Goal: Information Seeking & Learning: Compare options

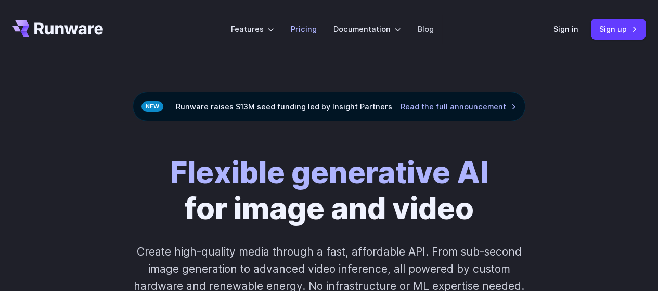
click at [308, 33] on link "Pricing" at bounding box center [304, 29] width 26 height 12
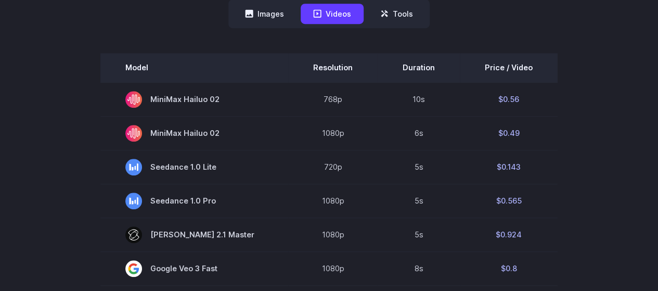
scroll to position [312, 0]
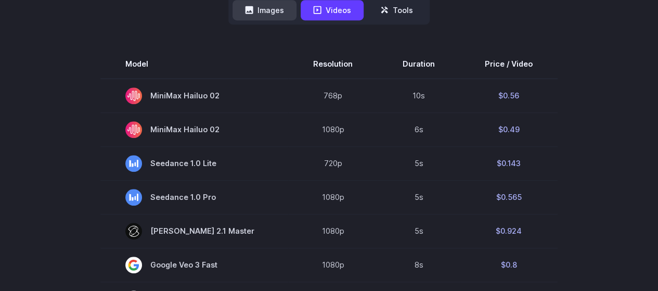
click at [274, 17] on button "Images" at bounding box center [265, 10] width 64 height 20
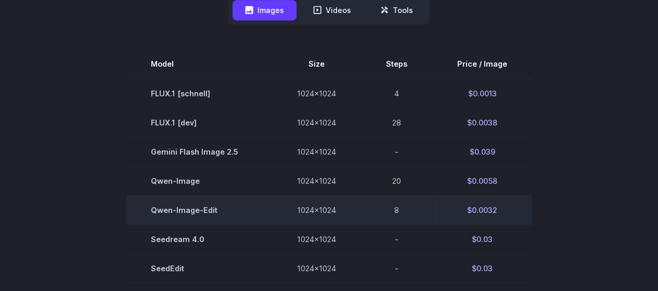
scroll to position [364, 0]
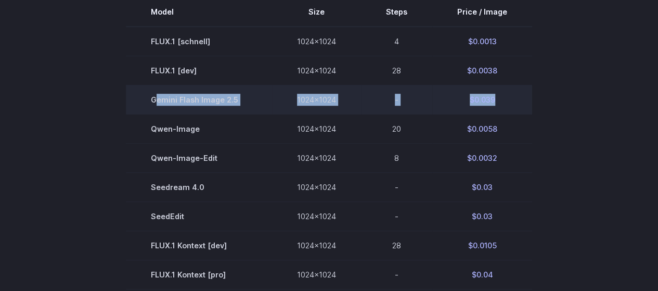
drag, startPoint x: 187, startPoint y: 102, endPoint x: 500, endPoint y: 101, distance: 312.8
click at [500, 101] on tr "Gemini Flash Image 2.5 1024x1024 - $0.039" at bounding box center [329, 99] width 407 height 29
click at [500, 101] on td "$0.039" at bounding box center [483, 99] width 100 height 29
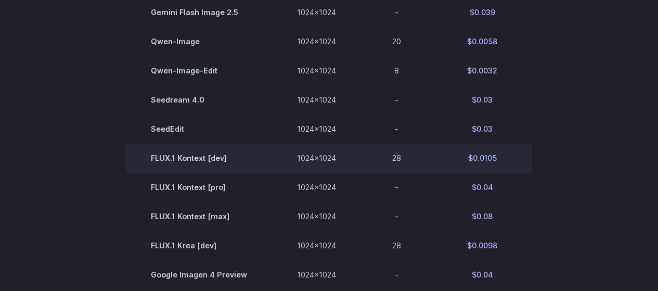
scroll to position [468, 0]
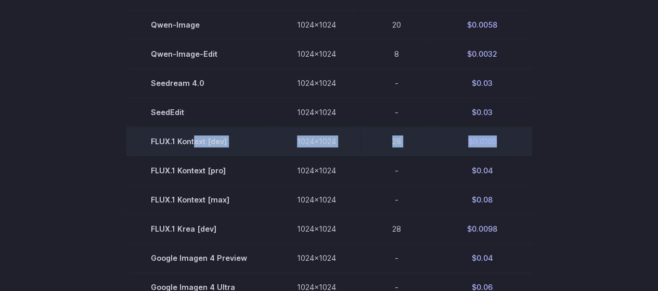
drag, startPoint x: 200, startPoint y: 148, endPoint x: 497, endPoint y: 144, distance: 296.7
click at [497, 144] on tr "FLUX.1 Kontext [dev] 1024x1024 28 $0.0105" at bounding box center [329, 141] width 407 height 29
click at [497, 144] on td "$0.0105" at bounding box center [483, 141] width 100 height 29
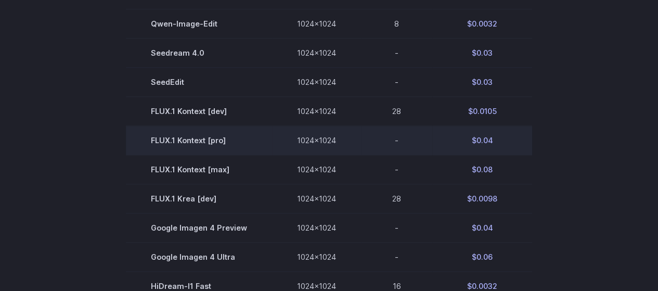
scroll to position [521, 0]
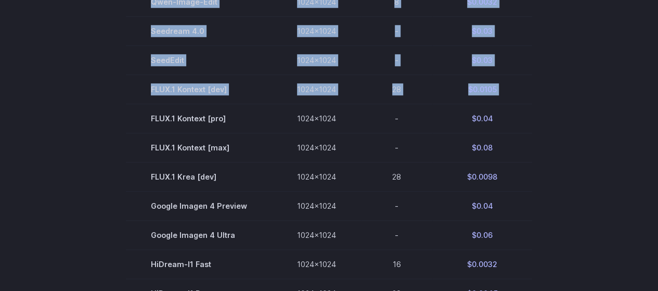
drag, startPoint x: 260, startPoint y: 122, endPoint x: 588, endPoint y: 122, distance: 327.9
click at [588, 122] on section "Model Size Steps Price / Image FLUX.1 [[PERSON_NAME]] 1024x1024 4 $0.0013 FLUX.…" at bounding box center [328, 147] width 633 height 613
click at [560, 127] on section "Model Size Steps Price / Image FLUX.1 [[PERSON_NAME]] 1024x1024 4 $0.0013 FLUX.…" at bounding box center [328, 147] width 633 height 613
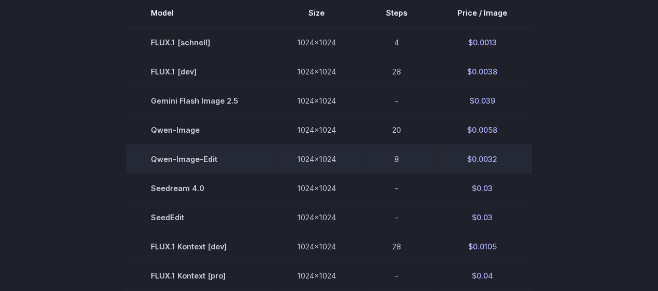
scroll to position [364, 0]
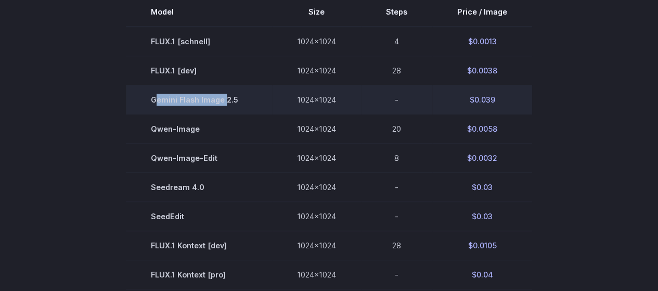
drag, startPoint x: 157, startPoint y: 97, endPoint x: 226, endPoint y: 97, distance: 69.2
click at [226, 97] on span "Gemini Flash Image 2.5" at bounding box center [199, 100] width 96 height 12
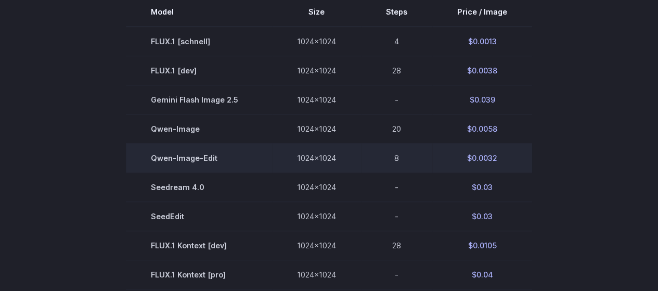
scroll to position [312, 0]
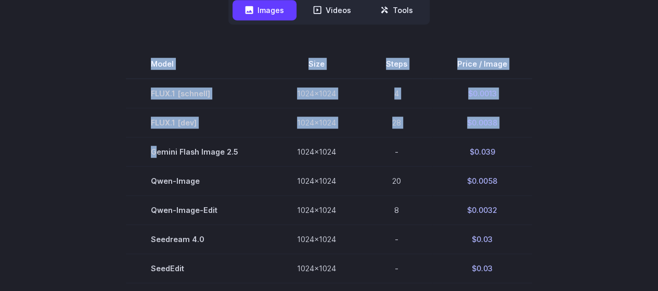
drag, startPoint x: 159, startPoint y: 147, endPoint x: 566, endPoint y: 141, distance: 407.6
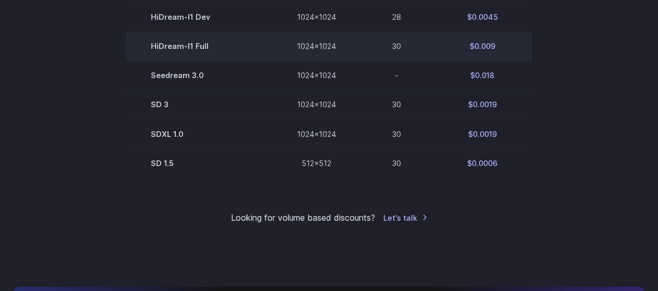
scroll to position [781, 0]
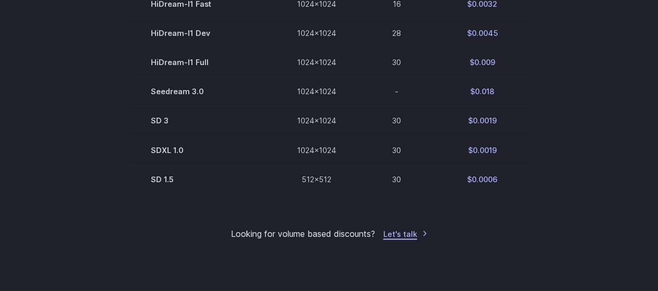
click at [387, 234] on link "Let's talk" at bounding box center [406, 233] width 44 height 12
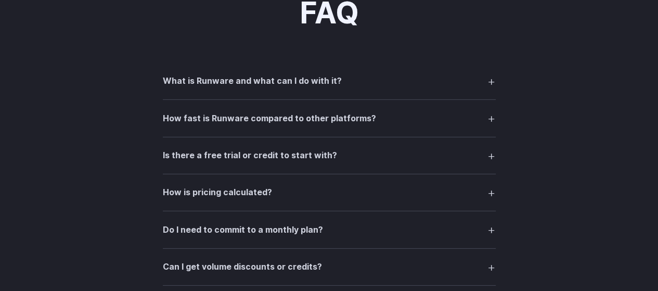
scroll to position [1458, 0]
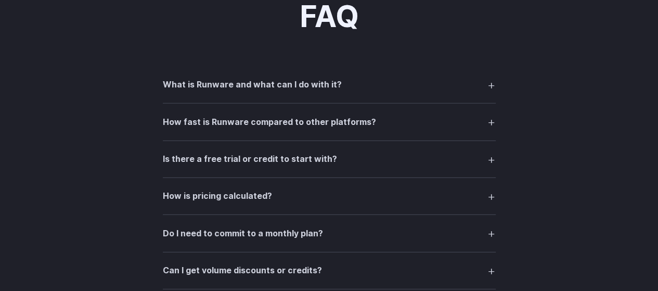
click at [224, 87] on h3 "What is Runware and what can I do with it?" at bounding box center [252, 85] width 179 height 14
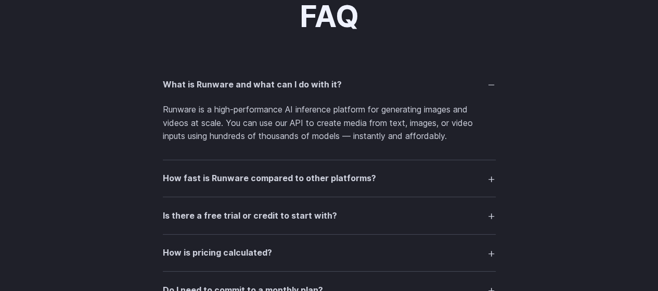
click at [224, 87] on h3 "What is Runware and what can I do with it?" at bounding box center [252, 85] width 179 height 14
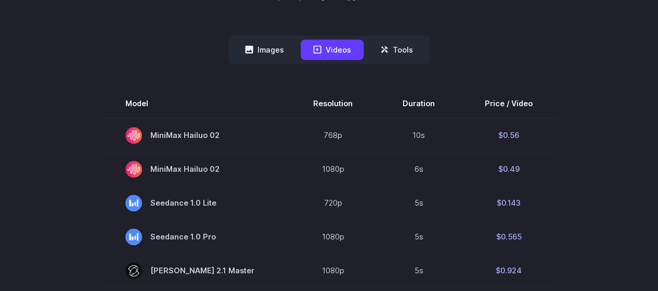
scroll to position [208, 0]
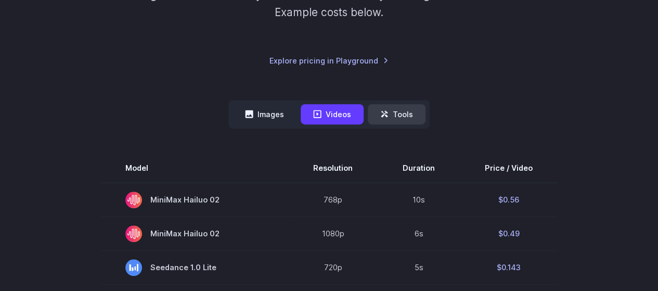
click at [397, 113] on button "Tools" at bounding box center [397, 114] width 58 height 20
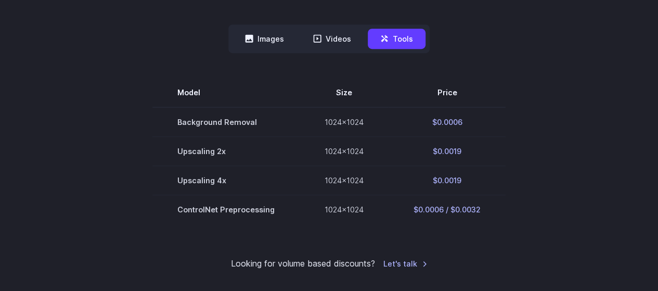
scroll to position [260, 0]
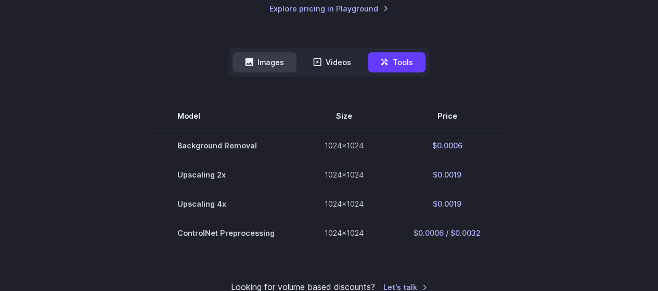
drag, startPoint x: 274, startPoint y: 57, endPoint x: 306, endPoint y: 55, distance: 31.8
click at [274, 58] on button "Images" at bounding box center [265, 62] width 64 height 20
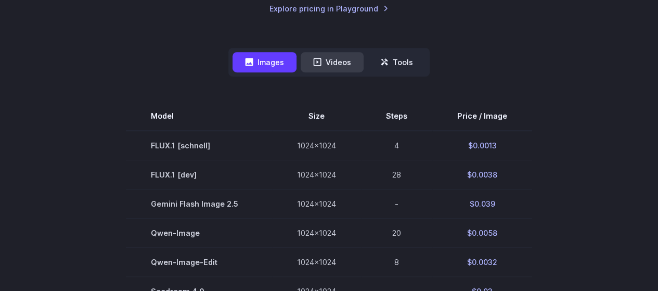
click at [334, 55] on button "Videos" at bounding box center [332, 62] width 63 height 20
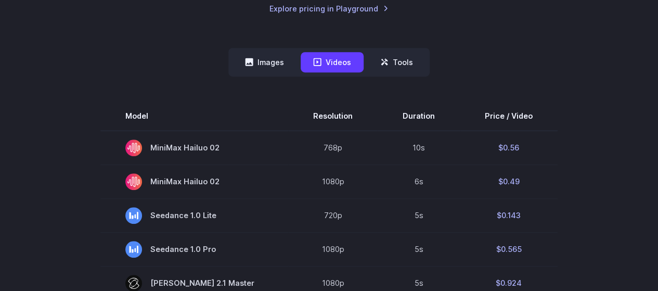
scroll to position [208, 0]
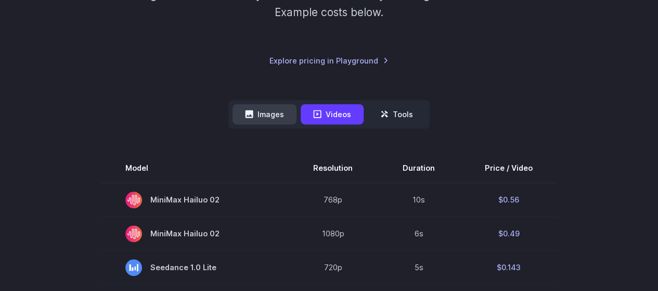
click at [251, 108] on button "Images" at bounding box center [265, 114] width 64 height 20
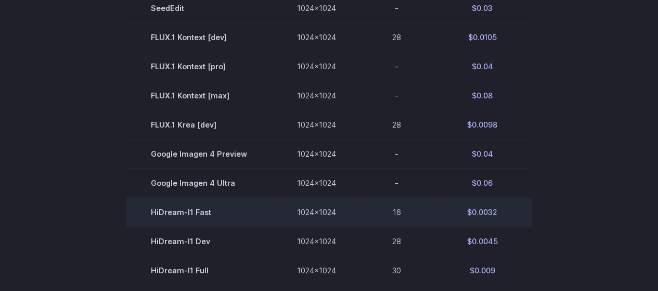
scroll to position [521, 0]
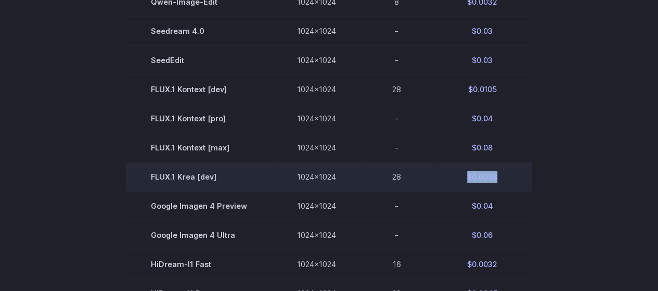
drag, startPoint x: 509, startPoint y: 175, endPoint x: 518, endPoint y: 175, distance: 9.4
click at [518, 175] on td "$0.0098" at bounding box center [483, 176] width 100 height 29
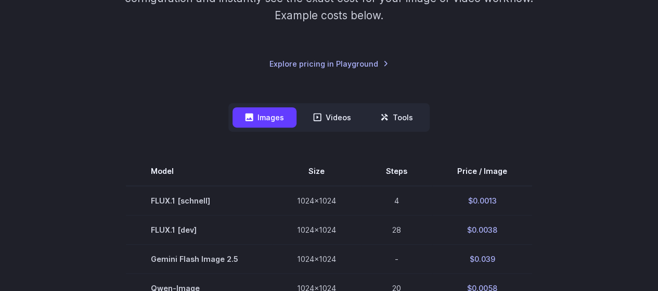
scroll to position [307, 0]
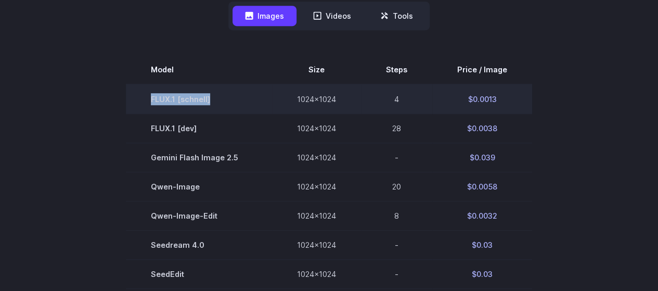
drag, startPoint x: 171, startPoint y: 100, endPoint x: 130, endPoint y: 100, distance: 41.1
click at [130, 100] on td "FLUX.1 [schnell]" at bounding box center [199, 99] width 146 height 30
drag, startPoint x: 130, startPoint y: 100, endPoint x: 175, endPoint y: 159, distance: 75.0
click at [130, 100] on td "FLUX.1 [schnell]" at bounding box center [199, 99] width 146 height 30
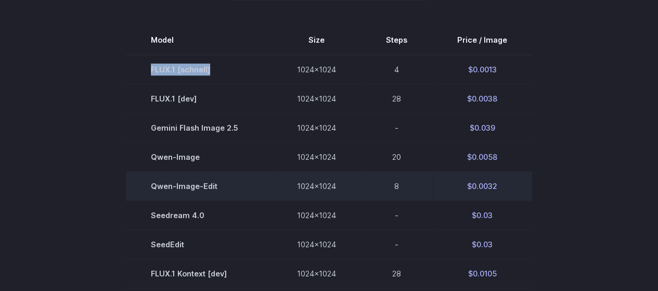
scroll to position [359, 0]
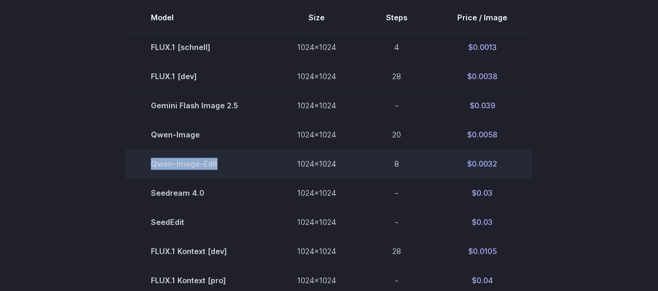
click at [146, 164] on td "Qwen-Image-Edit" at bounding box center [199, 163] width 146 height 29
drag, startPoint x: 175, startPoint y: 164, endPoint x: 138, endPoint y: 164, distance: 36.4
click at [138, 164] on td "Qwen-Image-Edit" at bounding box center [199, 163] width 146 height 29
drag, startPoint x: 470, startPoint y: 166, endPoint x: 426, endPoint y: 166, distance: 43.2
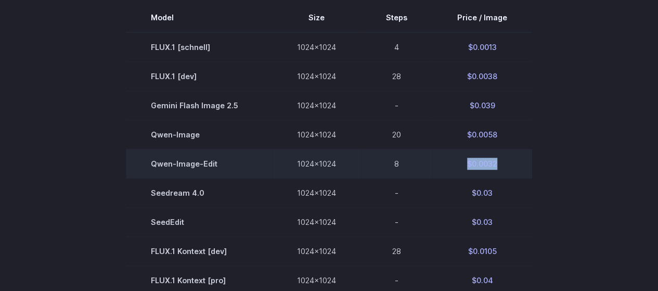
click at [426, 166] on tr "Qwen-Image-Edit 1024x1024 8 $0.0032" at bounding box center [329, 163] width 407 height 29
copy tr "$0.0032"
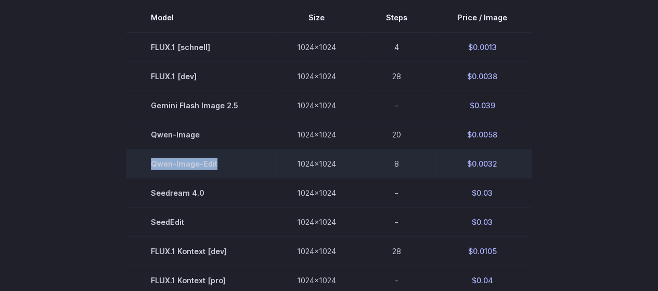
drag, startPoint x: 238, startPoint y: 162, endPoint x: 148, endPoint y: 162, distance: 90.6
click at [148, 162] on td "Qwen-Image-Edit" at bounding box center [199, 163] width 146 height 29
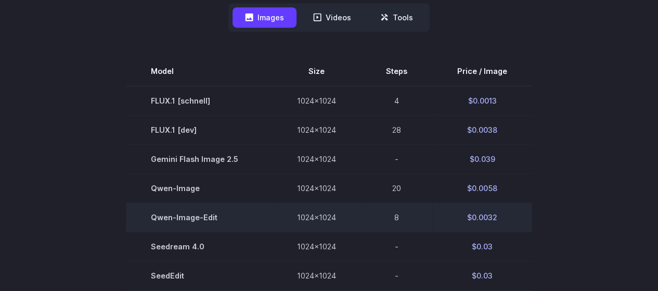
scroll to position [255, 0]
